Goal: Information Seeking & Learning: Find contact information

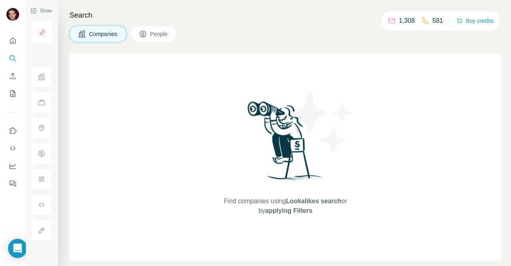
click at [93, 35] on span "Companies" at bounding box center [103, 34] width 29 height 8
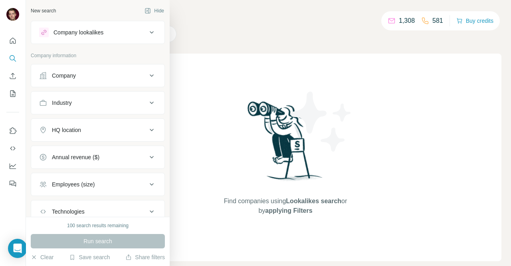
click at [147, 74] on icon at bounding box center [152, 76] width 10 height 10
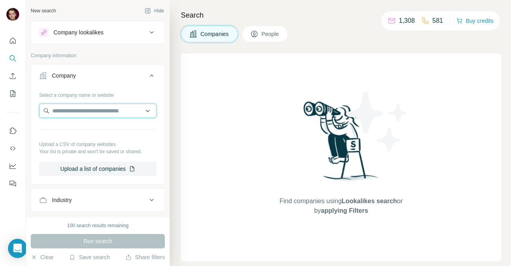
click at [114, 112] on input "text" at bounding box center [97, 110] width 117 height 14
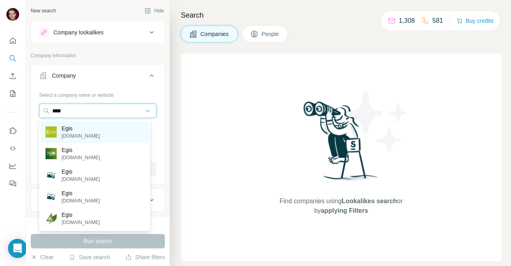
type input "****"
click at [105, 135] on div "Egis [DOMAIN_NAME]" at bounding box center [94, 132] width 107 height 22
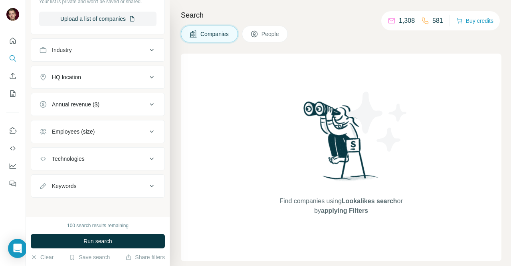
scroll to position [178, 0]
click at [147, 130] on icon at bounding box center [152, 131] width 10 height 10
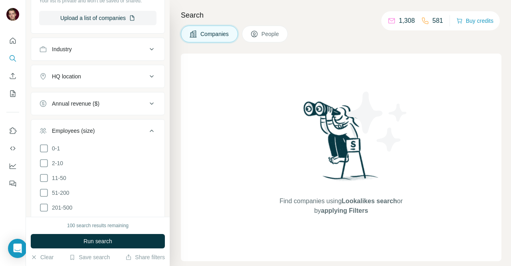
click at [147, 130] on icon at bounding box center [152, 131] width 10 height 10
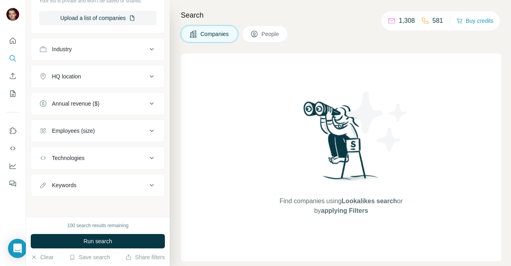
click at [139, 155] on div "Technologies" at bounding box center [93, 158] width 108 height 8
click at [141, 155] on button "Technologies" at bounding box center [97, 159] width 133 height 22
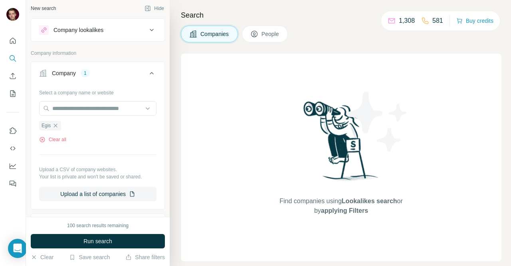
scroll to position [0, 0]
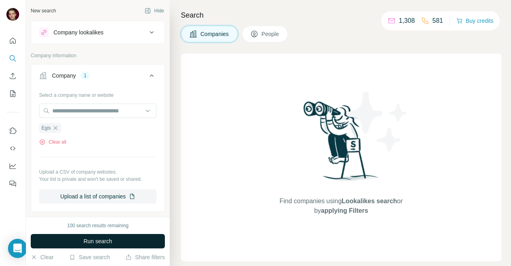
click at [126, 240] on button "Run search" at bounding box center [98, 241] width 134 height 14
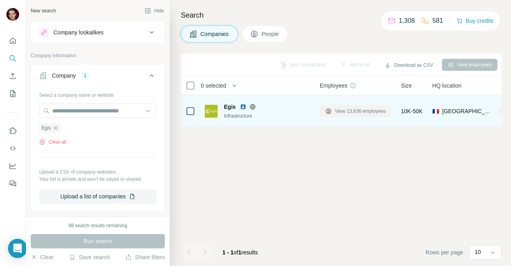
click at [361, 110] on span "View 13,636 employees" at bounding box center [360, 110] width 51 height 7
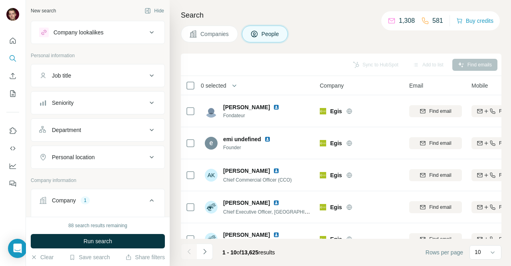
click at [139, 155] on div "Personal location" at bounding box center [93, 157] width 108 height 8
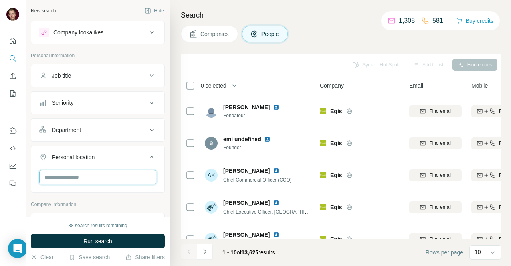
click at [109, 177] on input "text" at bounding box center [97, 177] width 117 height 14
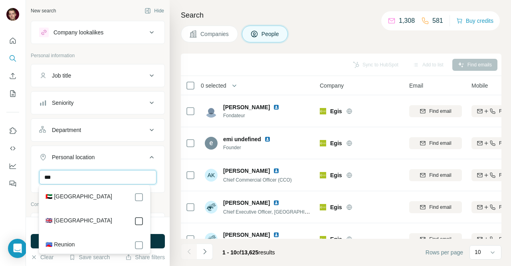
type input "***"
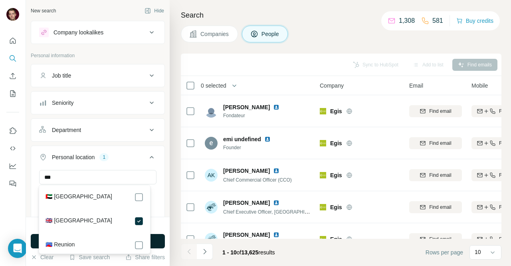
click at [156, 243] on button "Run search" at bounding box center [98, 241] width 134 height 14
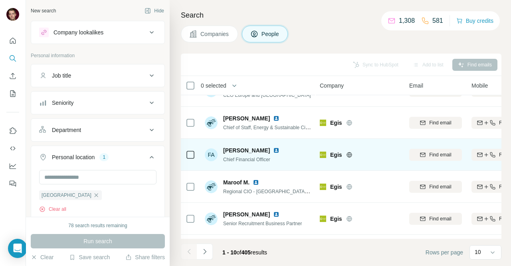
scroll to position [40, 0]
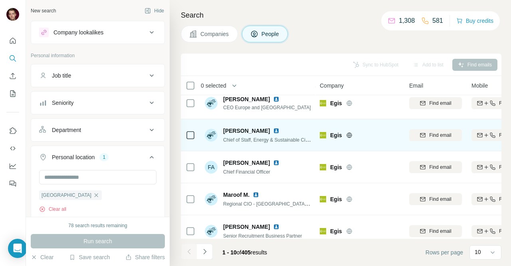
click at [212, 134] on img at bounding box center [211, 135] width 13 height 13
click at [241, 131] on span "[PERSON_NAME]" at bounding box center [246, 131] width 47 height 8
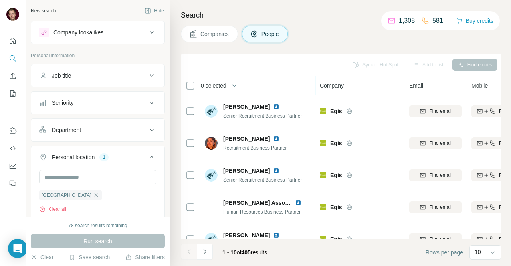
scroll to position [180, 0]
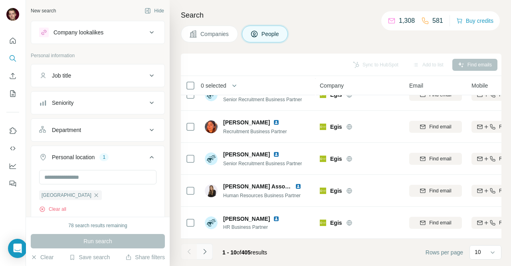
click at [210, 250] on button "Navigate to next page" at bounding box center [205, 251] width 16 height 16
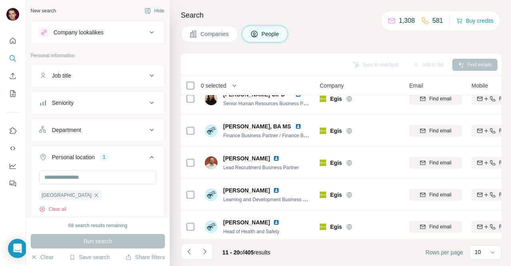
scroll to position [174, 0]
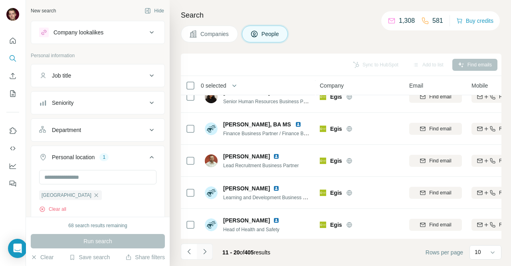
click at [206, 252] on icon "Navigate to next page" at bounding box center [205, 251] width 8 height 8
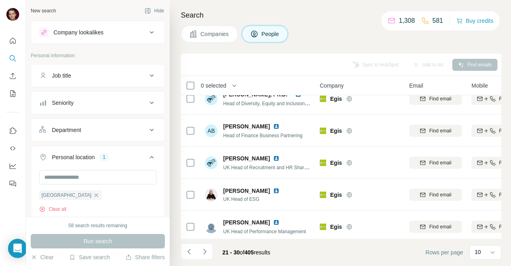
scroll to position [0, 0]
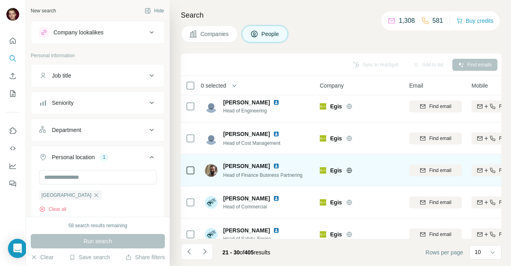
click at [219, 172] on div "[PERSON_NAME] Head of Finance Business Partnering" at bounding box center [254, 170] width 98 height 17
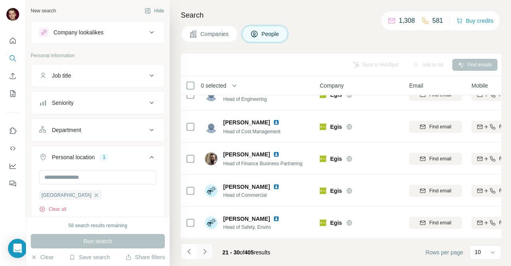
click at [208, 251] on icon "Navigate to next page" at bounding box center [205, 251] width 8 height 8
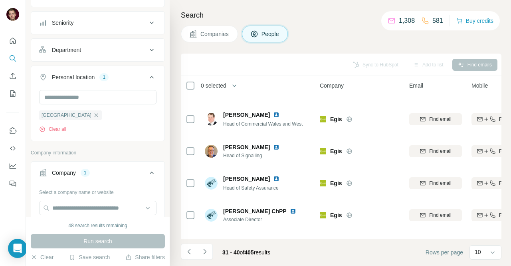
scroll to position [0, 0]
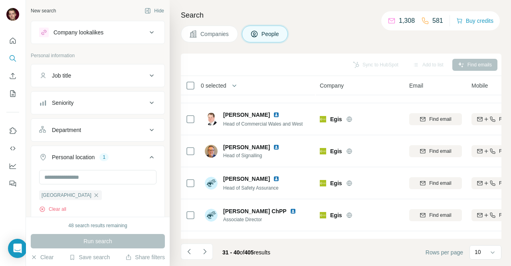
click at [228, 32] on span "Companies" at bounding box center [215, 34] width 29 height 8
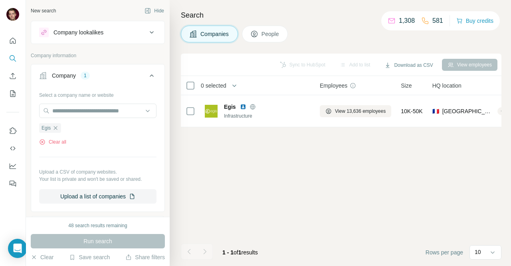
click at [257, 33] on icon at bounding box center [255, 34] width 8 height 8
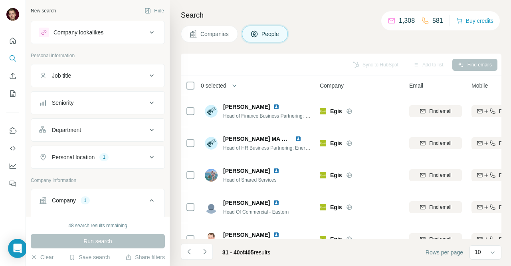
click at [80, 70] on button "Job title" at bounding box center [97, 75] width 133 height 19
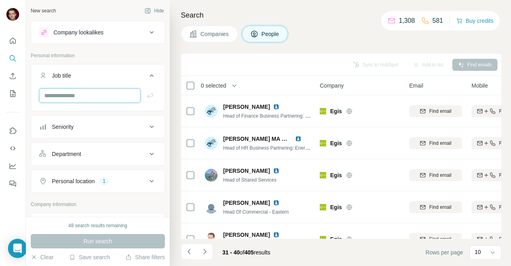
click at [76, 100] on input "text" at bounding box center [89, 95] width 101 height 14
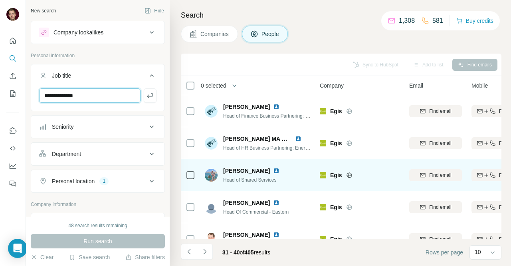
type input "**********"
click at [274, 167] on img at bounding box center [276, 170] width 6 height 6
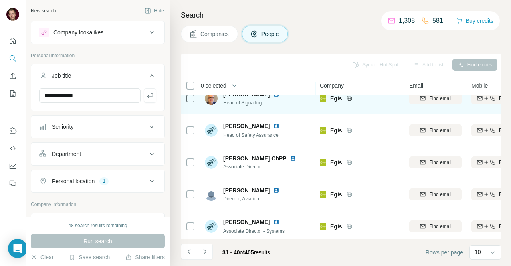
scroll to position [180, 0]
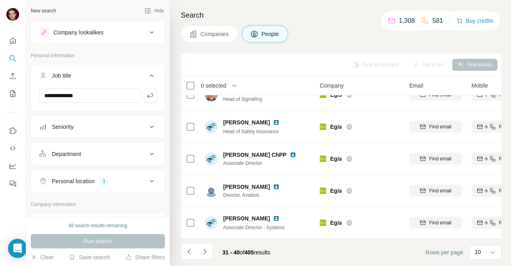
click at [207, 252] on icon "Navigate to next page" at bounding box center [205, 251] width 8 height 8
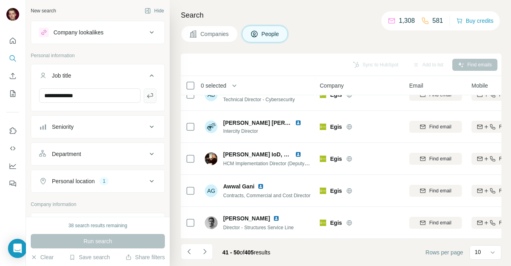
click at [147, 99] on button "button" at bounding box center [150, 95] width 13 height 14
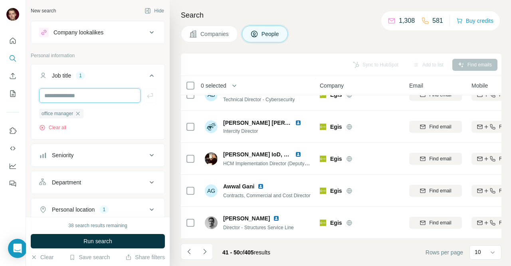
click at [118, 97] on input "text" at bounding box center [89, 95] width 101 height 14
type input "**********"
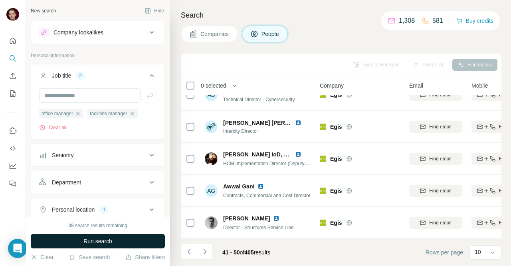
click at [103, 241] on span "Run search" at bounding box center [98, 241] width 29 height 8
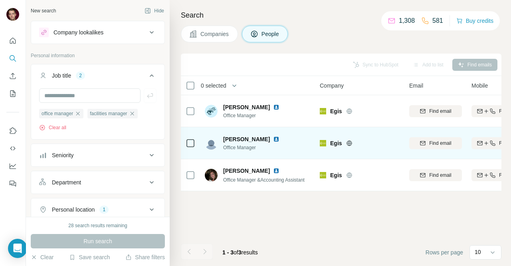
click at [256, 139] on span "[PERSON_NAME]" at bounding box center [246, 139] width 47 height 8
click at [350, 145] on icon at bounding box center [349, 142] width 5 height 5
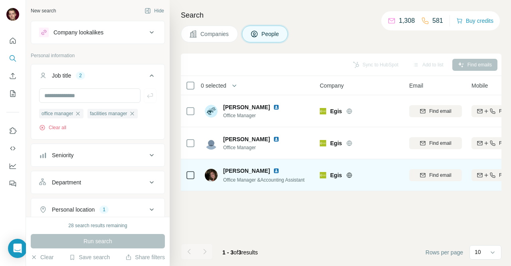
click at [250, 170] on span "[PERSON_NAME]" at bounding box center [246, 171] width 47 height 8
click at [273, 168] on img at bounding box center [276, 170] width 6 height 6
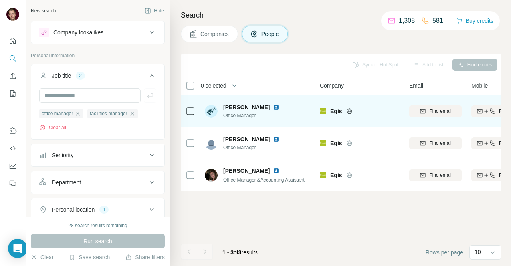
click at [242, 105] on span "[PERSON_NAME]" at bounding box center [246, 107] width 47 height 8
click at [273, 107] on img at bounding box center [276, 107] width 6 height 6
